Goal: Find specific page/section: Find specific page/section

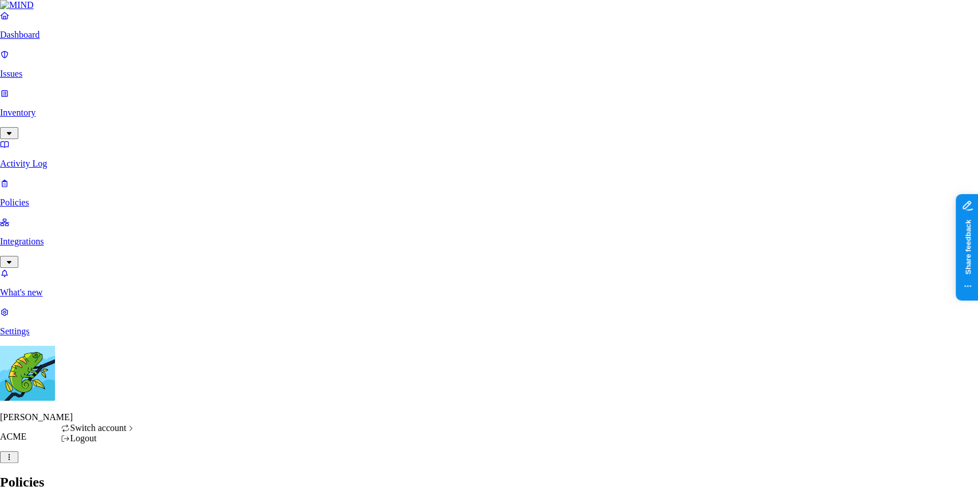
click at [126, 433] on span "Switch account" at bounding box center [98, 428] width 56 height 10
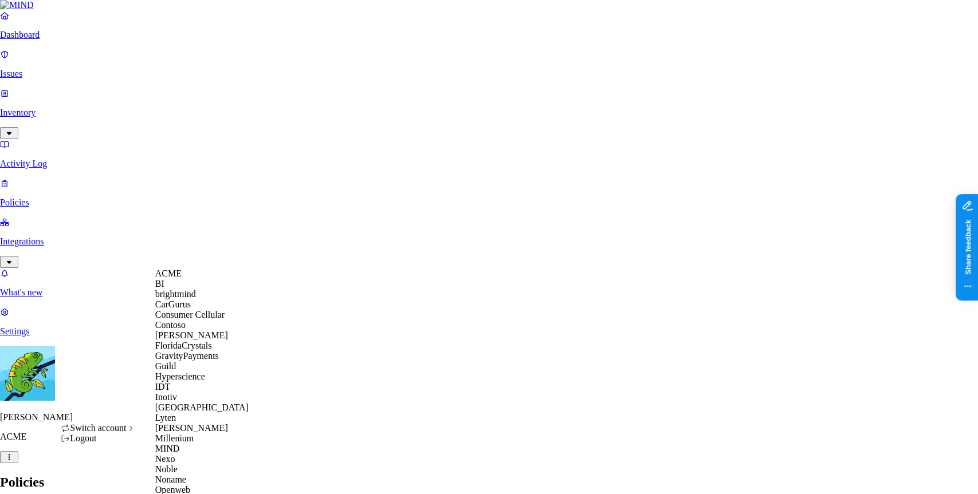
scroll to position [180, 0]
click at [198, 450] on div "MIND" at bounding box center [210, 449] width 111 height 10
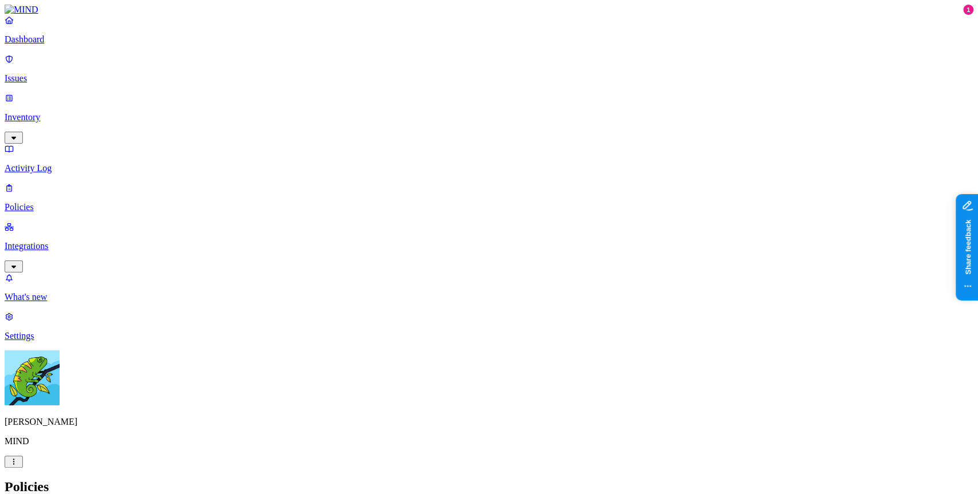
click at [69, 241] on p "Integrations" at bounding box center [489, 246] width 968 height 10
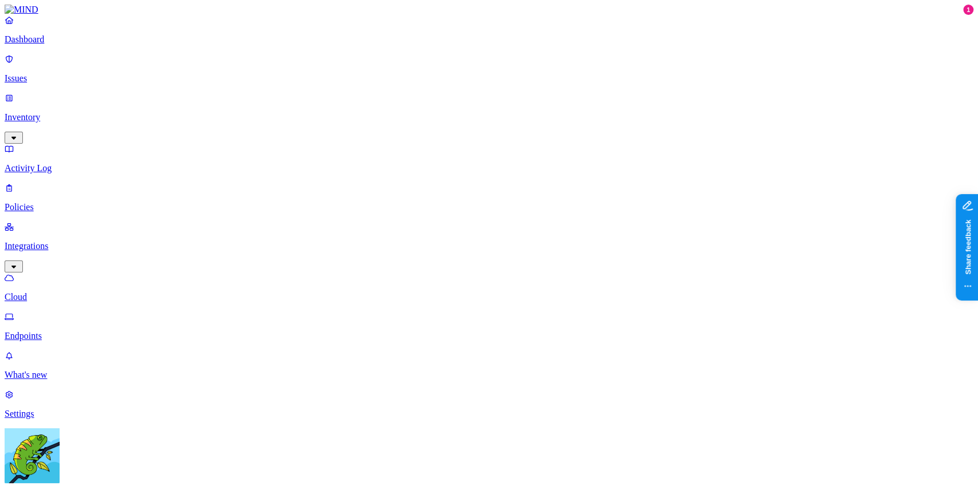
click at [100, 331] on p "Endpoints" at bounding box center [489, 336] width 968 height 10
